Goal: Transaction & Acquisition: Purchase product/service

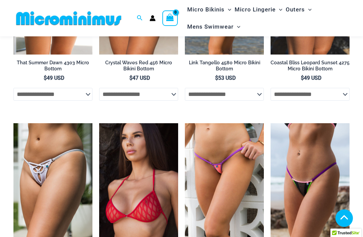
scroll to position [1865, 0]
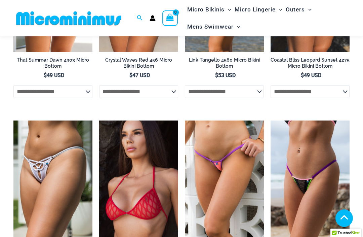
click at [185, 120] on img at bounding box center [185, 120] width 0 height 0
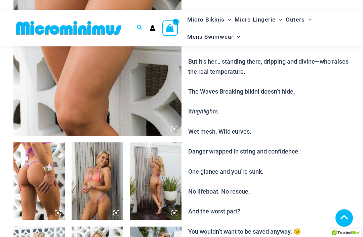
click at [53, 184] on img at bounding box center [38, 181] width 51 height 77
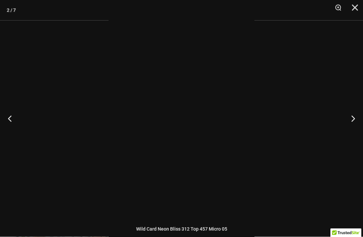
scroll to position [173, 0]
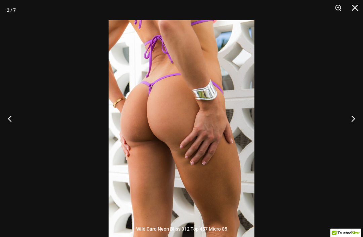
click at [356, 132] on button "Next" at bounding box center [350, 119] width 25 height 34
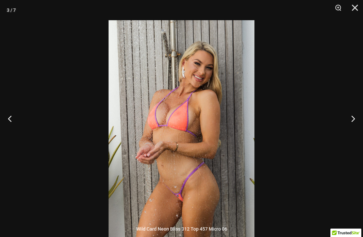
click at [352, 134] on button "Next" at bounding box center [350, 119] width 25 height 34
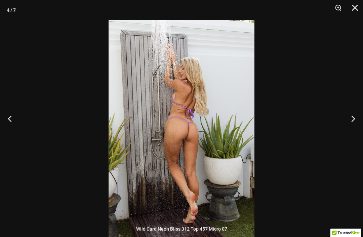
click at [357, 133] on button "Next" at bounding box center [350, 119] width 25 height 34
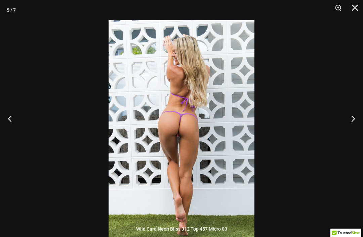
click at [358, 134] on button "Next" at bounding box center [350, 119] width 25 height 34
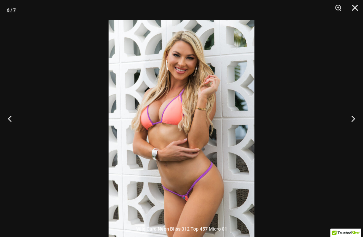
click at [353, 133] on button "Next" at bounding box center [350, 119] width 25 height 34
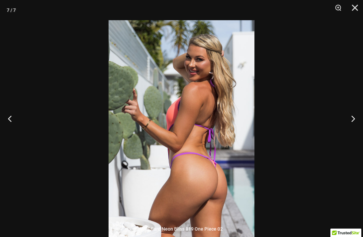
click at [358, 134] on button "Next" at bounding box center [350, 119] width 25 height 34
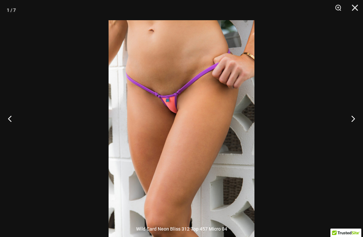
click at [359, 134] on button "Next" at bounding box center [350, 119] width 25 height 34
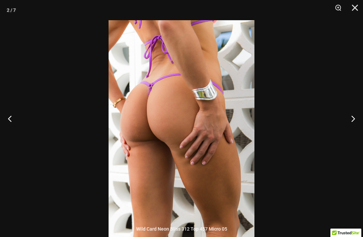
click at [360, 135] on button "Next" at bounding box center [350, 119] width 25 height 34
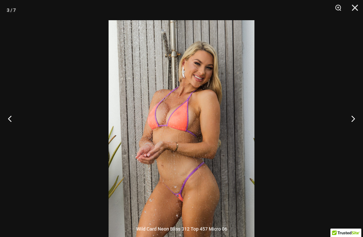
click at [362, 135] on button "Next" at bounding box center [350, 119] width 25 height 34
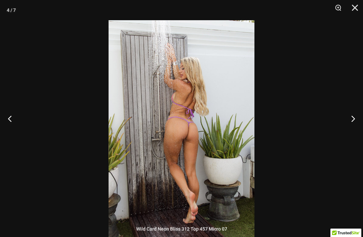
click at [362, 135] on button "Next" at bounding box center [350, 119] width 25 height 34
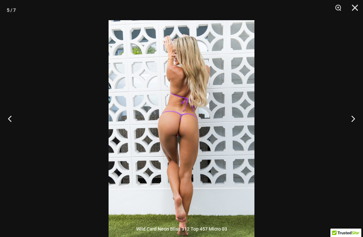
click at [361, 135] on button "Next" at bounding box center [350, 119] width 25 height 34
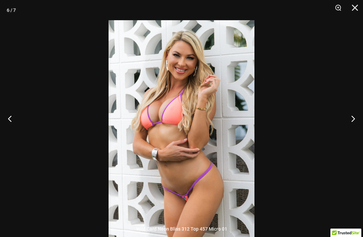
click at [351, 132] on button "Next" at bounding box center [350, 119] width 25 height 34
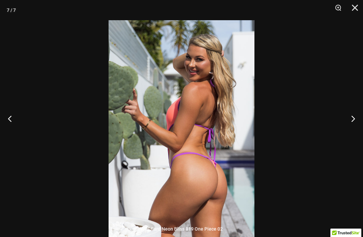
click at [358, 135] on button "Next" at bounding box center [350, 119] width 25 height 34
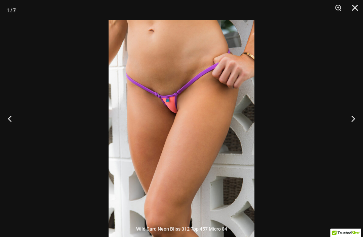
click at [361, 10] on button "Close" at bounding box center [352, 10] width 17 height 20
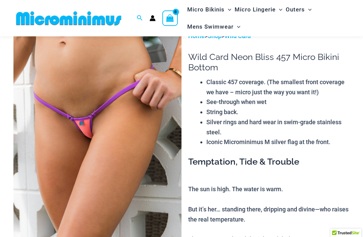
scroll to position [0, 0]
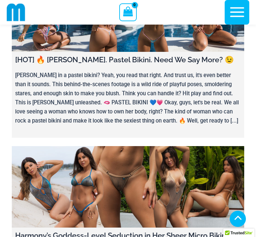
scroll to position [3201, 0]
